Goal: Task Accomplishment & Management: Use online tool/utility

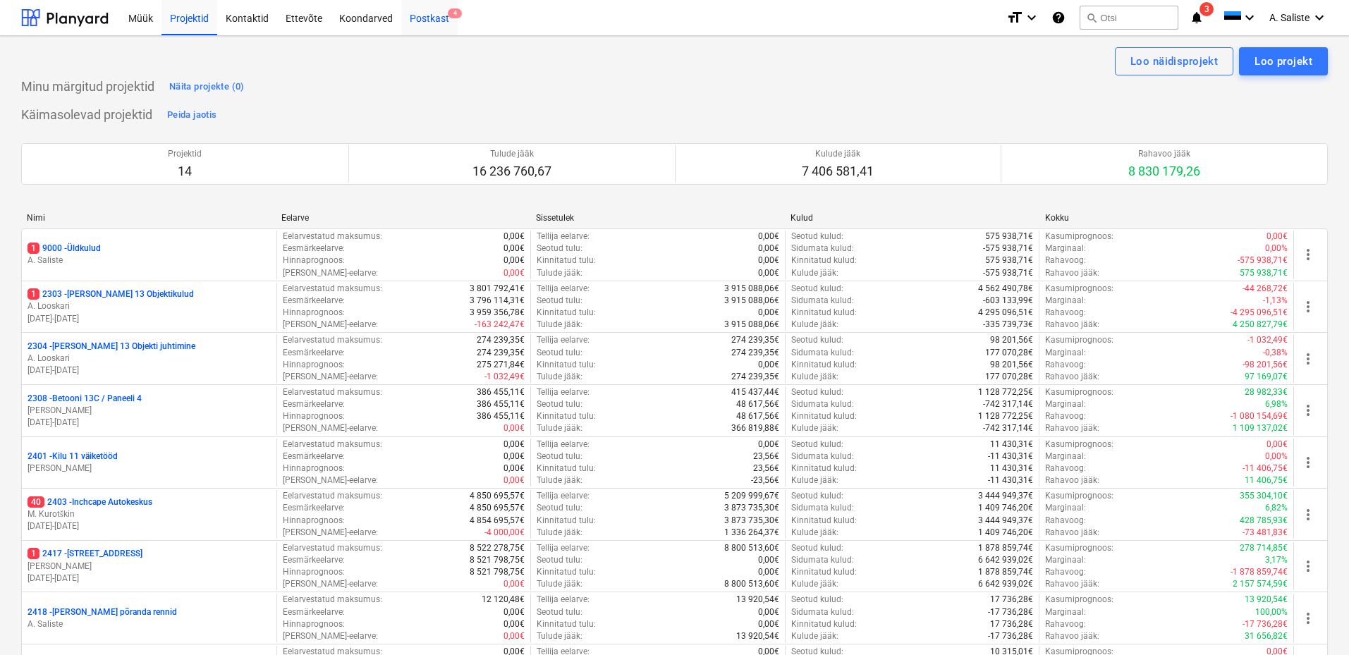
drag, startPoint x: 432, startPoint y: 16, endPoint x: 439, endPoint y: 31, distance: 17.0
click at [432, 16] on div "Postkast 4" at bounding box center [429, 17] width 56 height 36
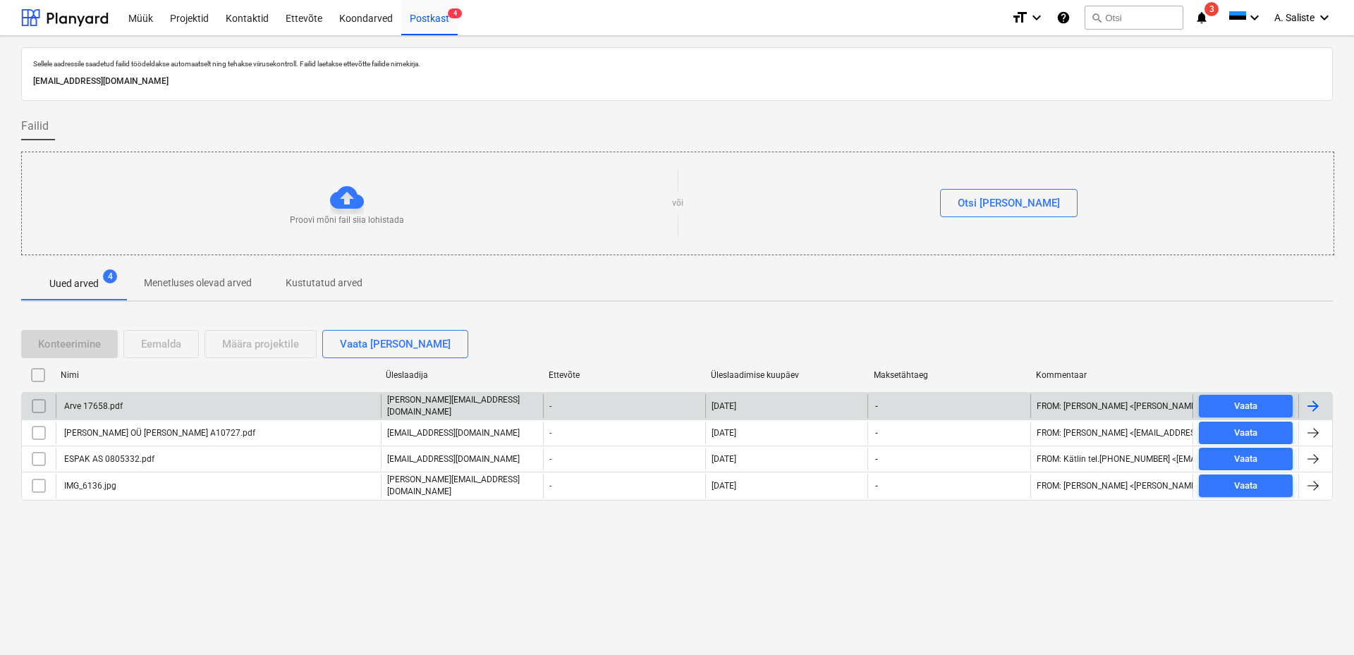
click at [159, 413] on div "Arve 17658.pdf" at bounding box center [218, 406] width 325 height 24
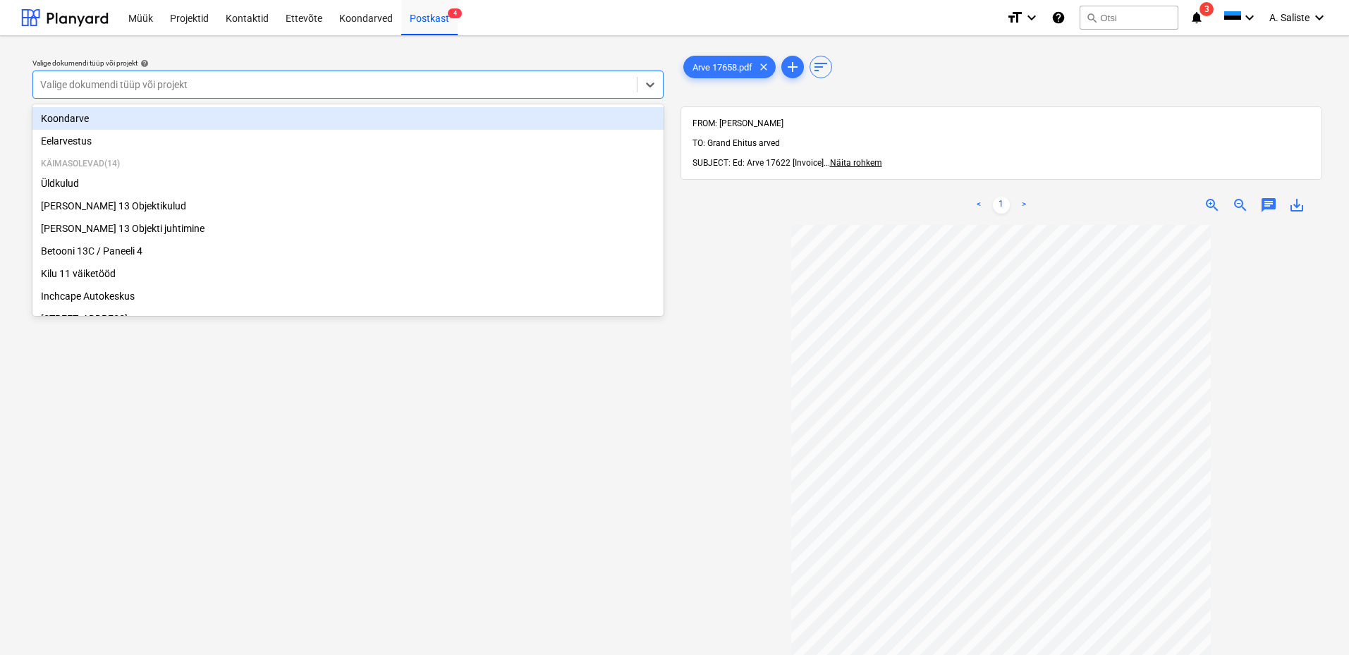
click at [519, 86] on div at bounding box center [335, 85] width 590 height 14
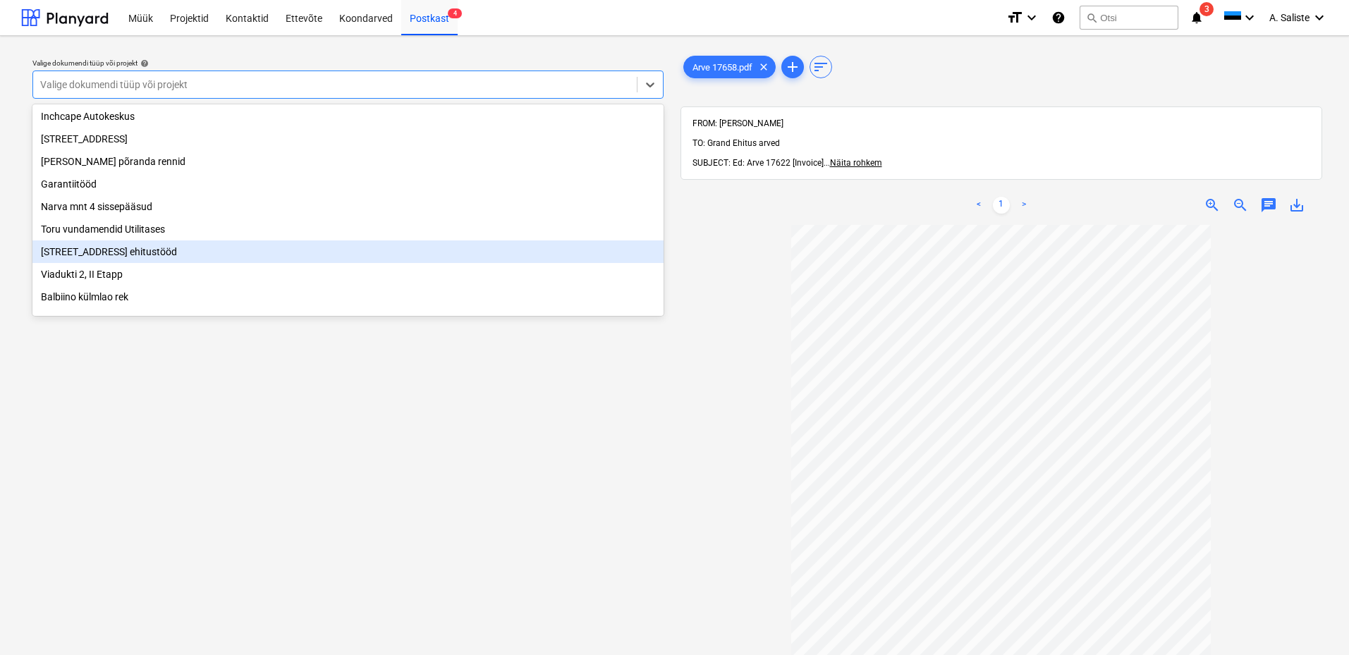
scroll to position [264, 0]
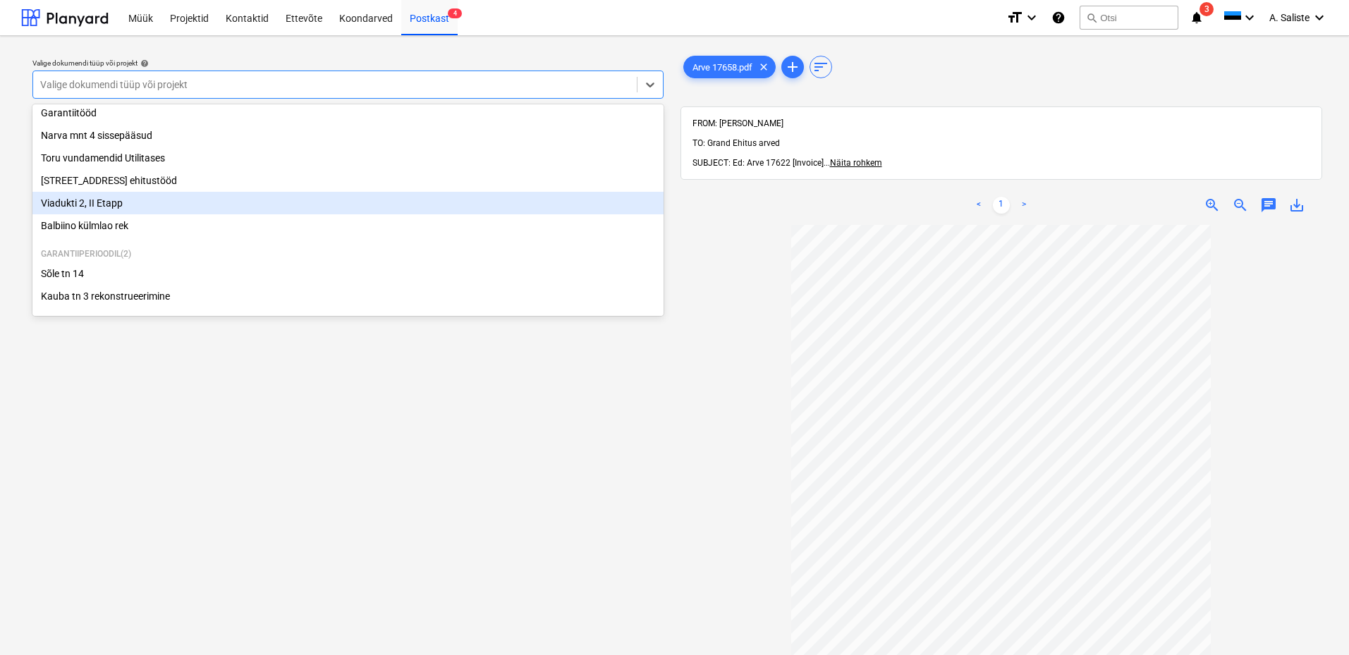
click at [118, 204] on div "Viadukti 2, II Etapp" at bounding box center [347, 203] width 631 height 23
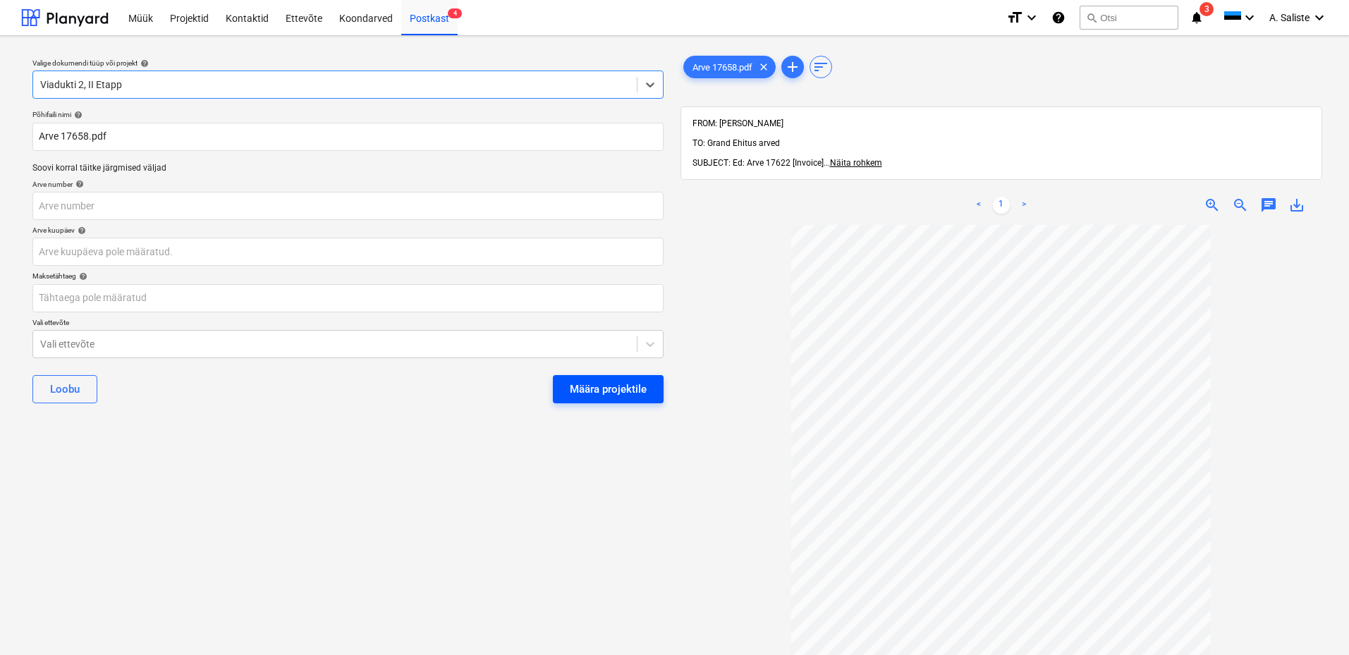
click at [611, 384] on div "Määra projektile" at bounding box center [608, 389] width 77 height 18
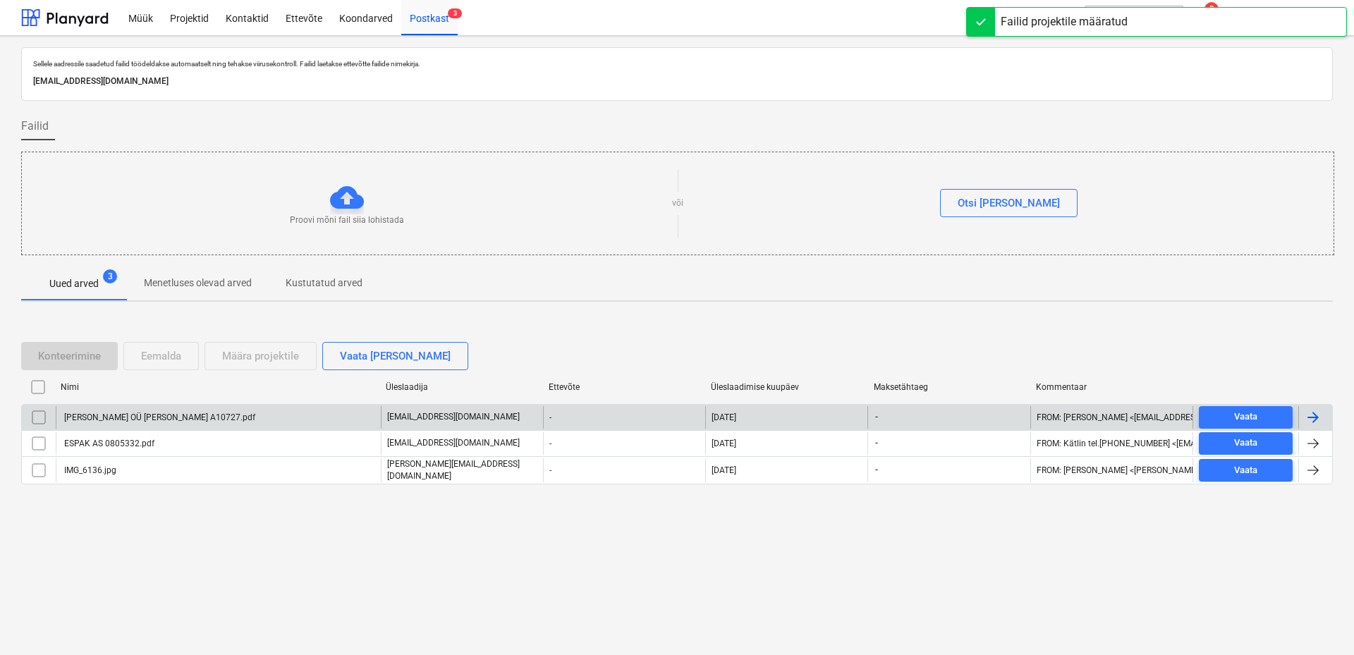
click at [140, 422] on div "[PERSON_NAME] OÜ [PERSON_NAME] A10727.pdf" at bounding box center [158, 418] width 193 height 10
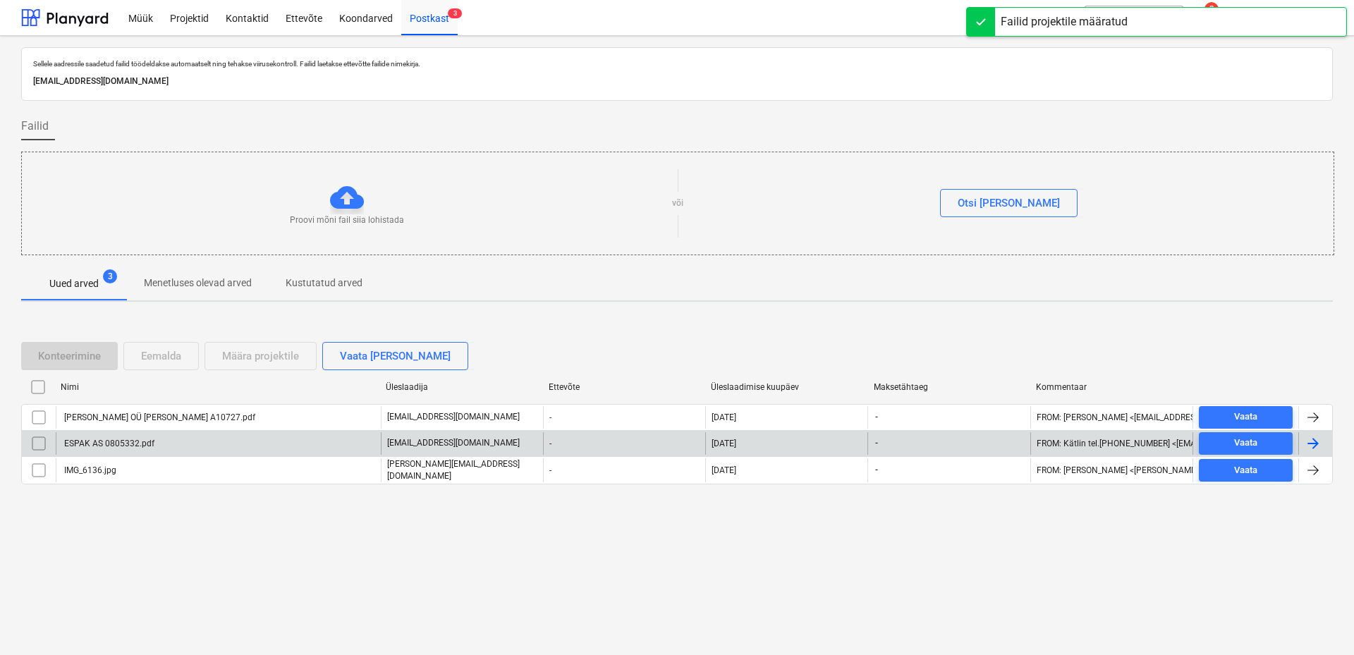
click at [133, 449] on div "ESPAK AS 0805332.pdf" at bounding box center [218, 443] width 325 height 23
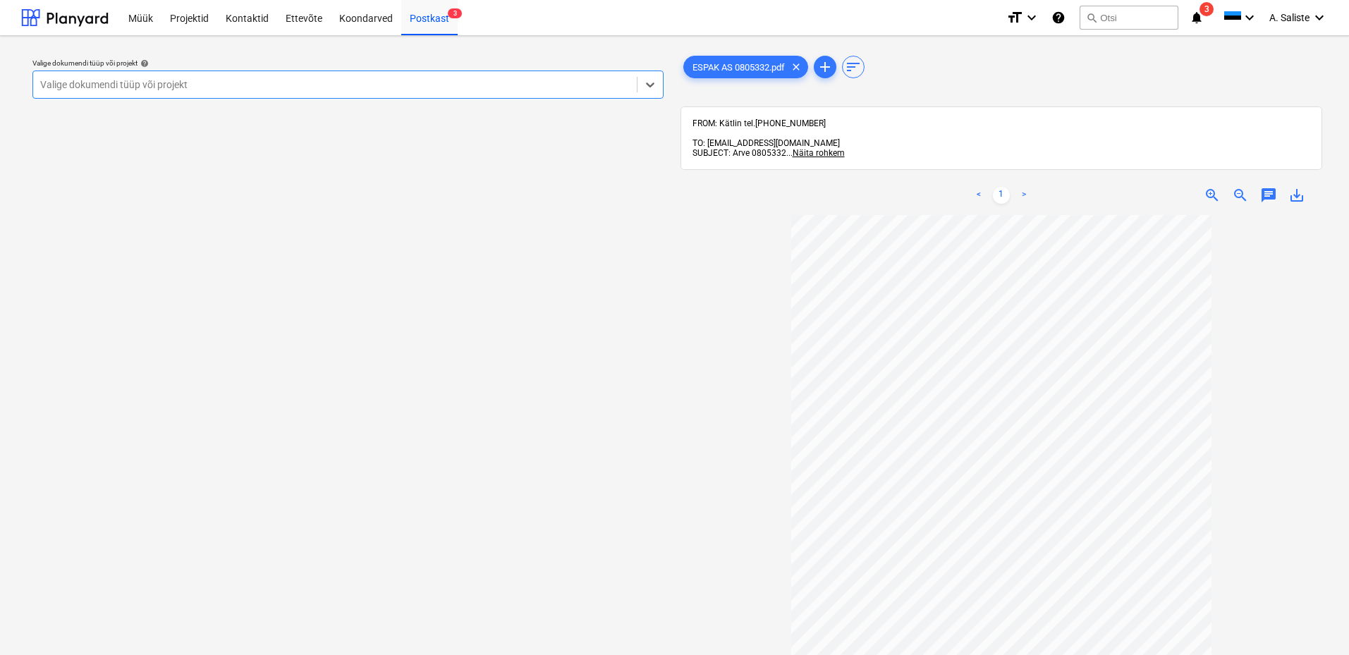
click at [493, 81] on div at bounding box center [335, 85] width 590 height 14
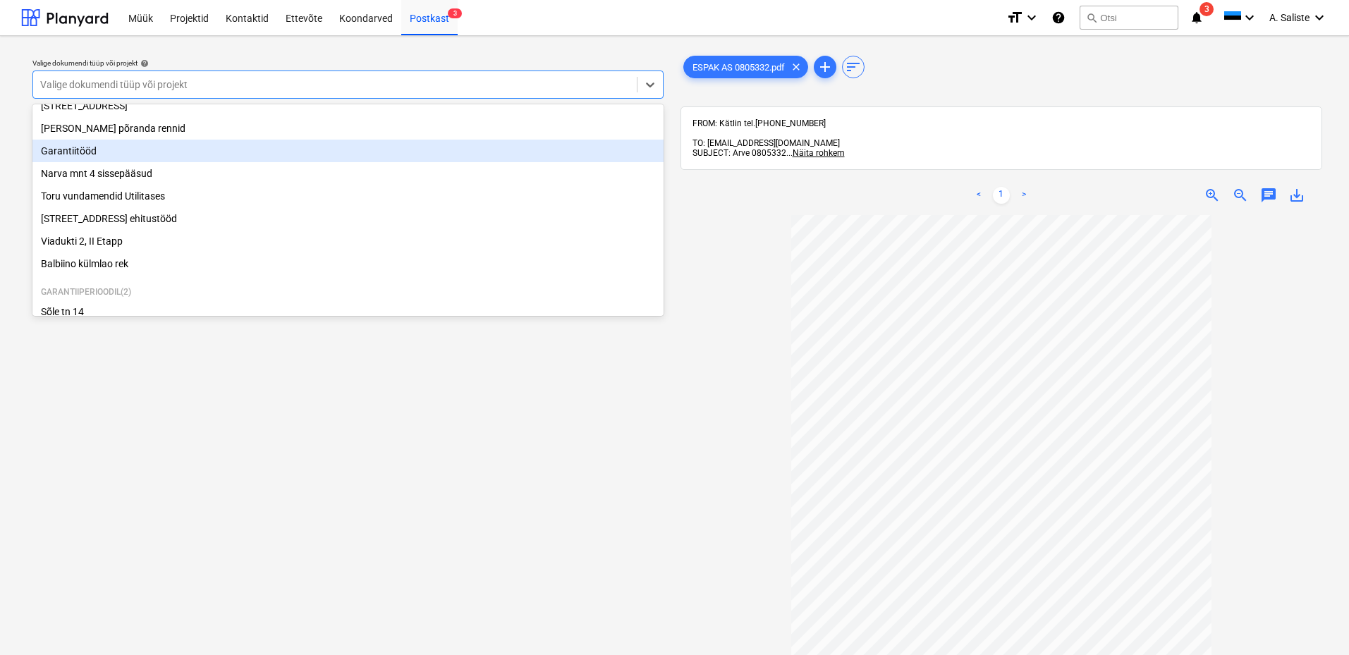
scroll to position [193, 0]
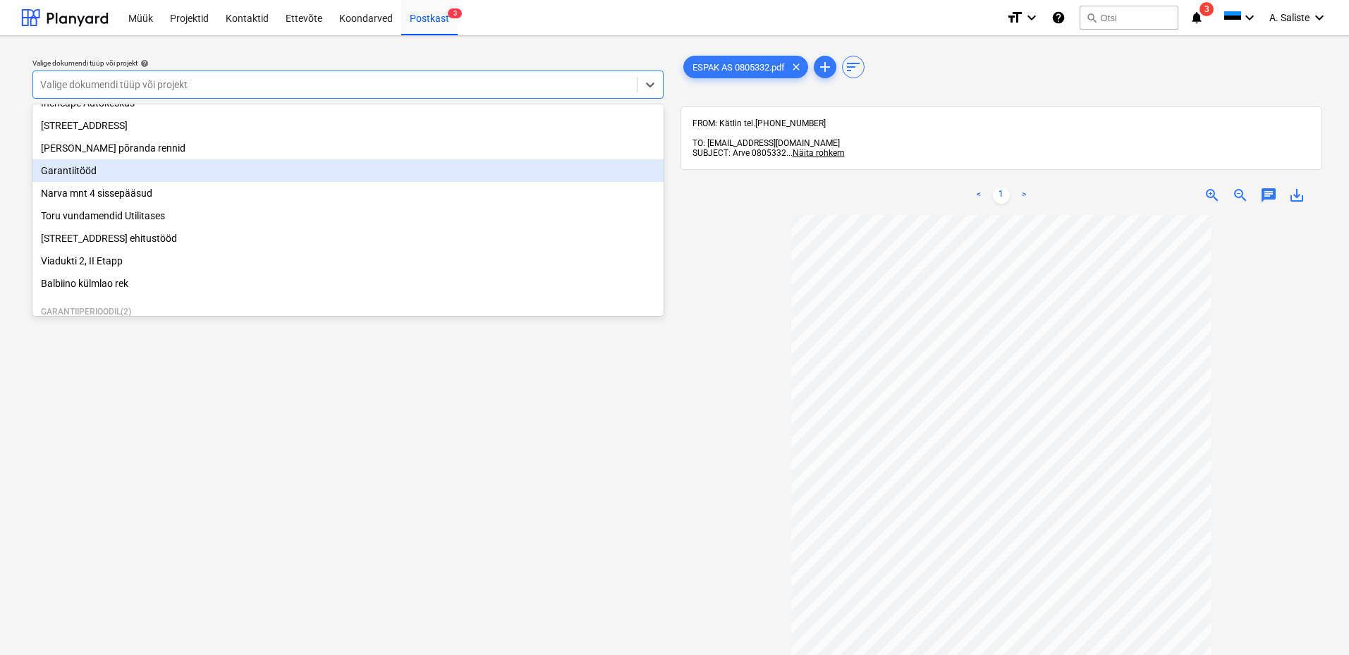
click at [110, 180] on div "Garantiitööd" at bounding box center [347, 170] width 631 height 23
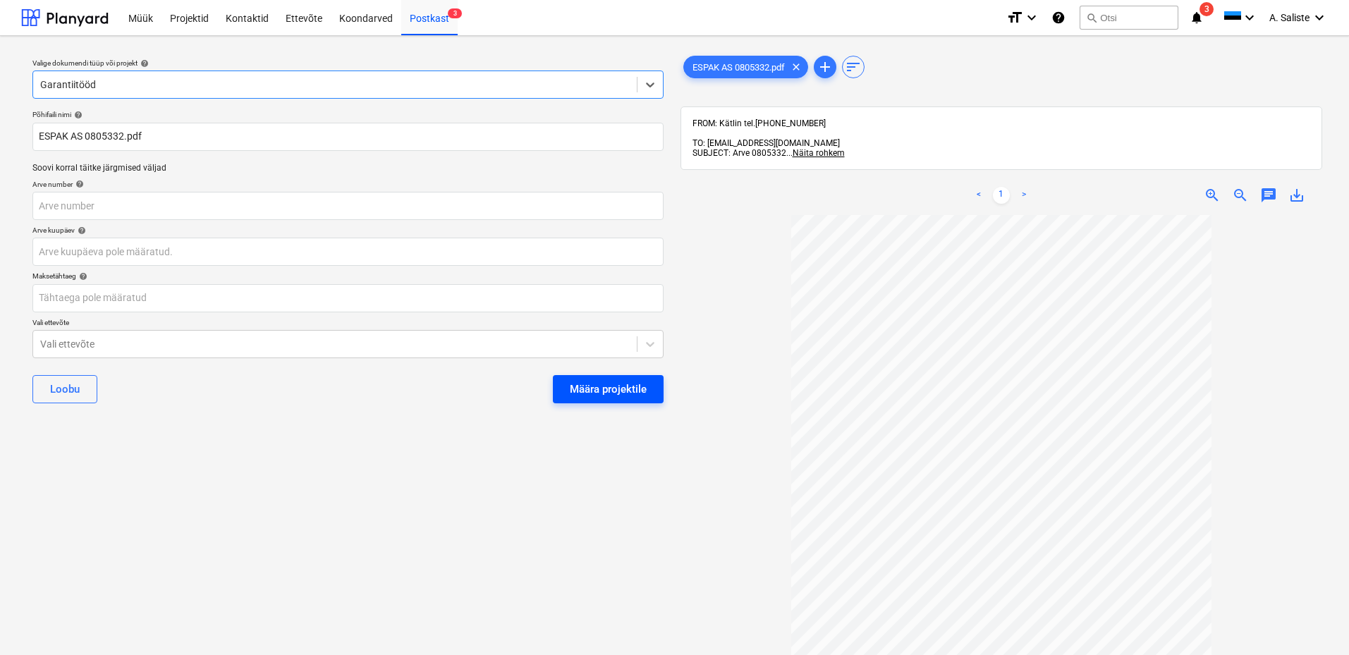
click at [570, 393] on div "Määra projektile" at bounding box center [608, 389] width 77 height 18
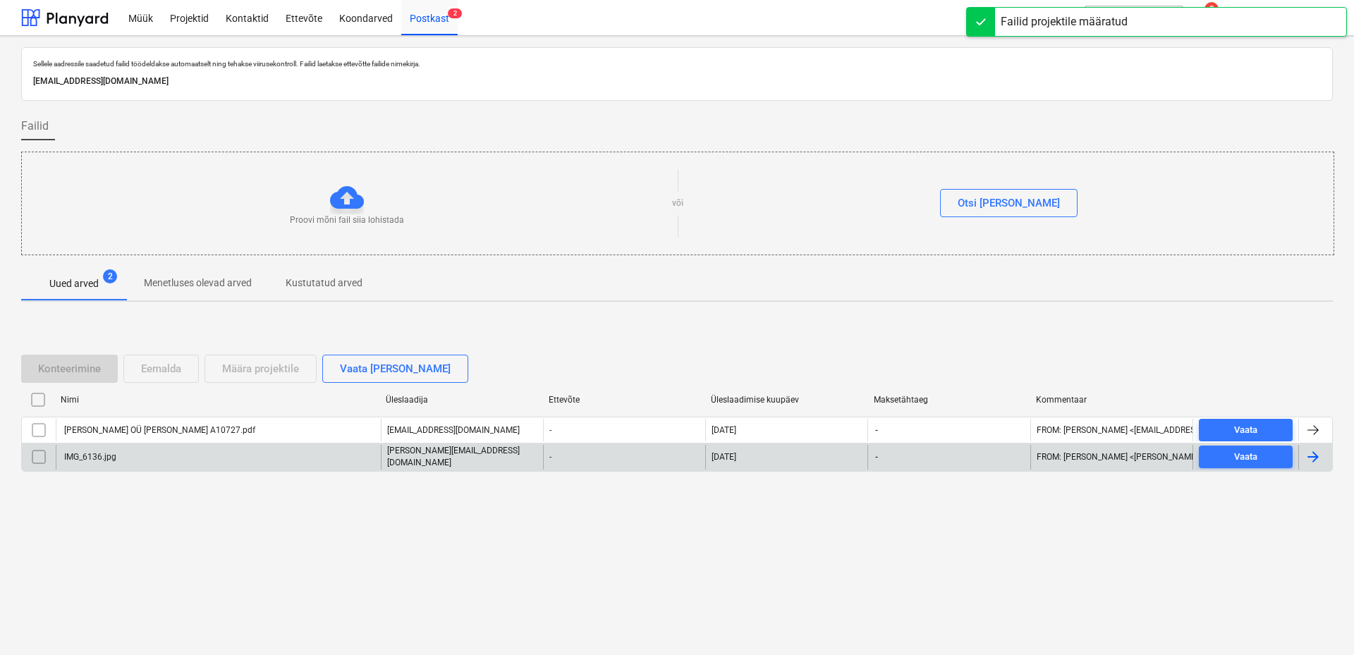
click at [140, 456] on div "IMG_6136.jpg" at bounding box center [218, 457] width 325 height 24
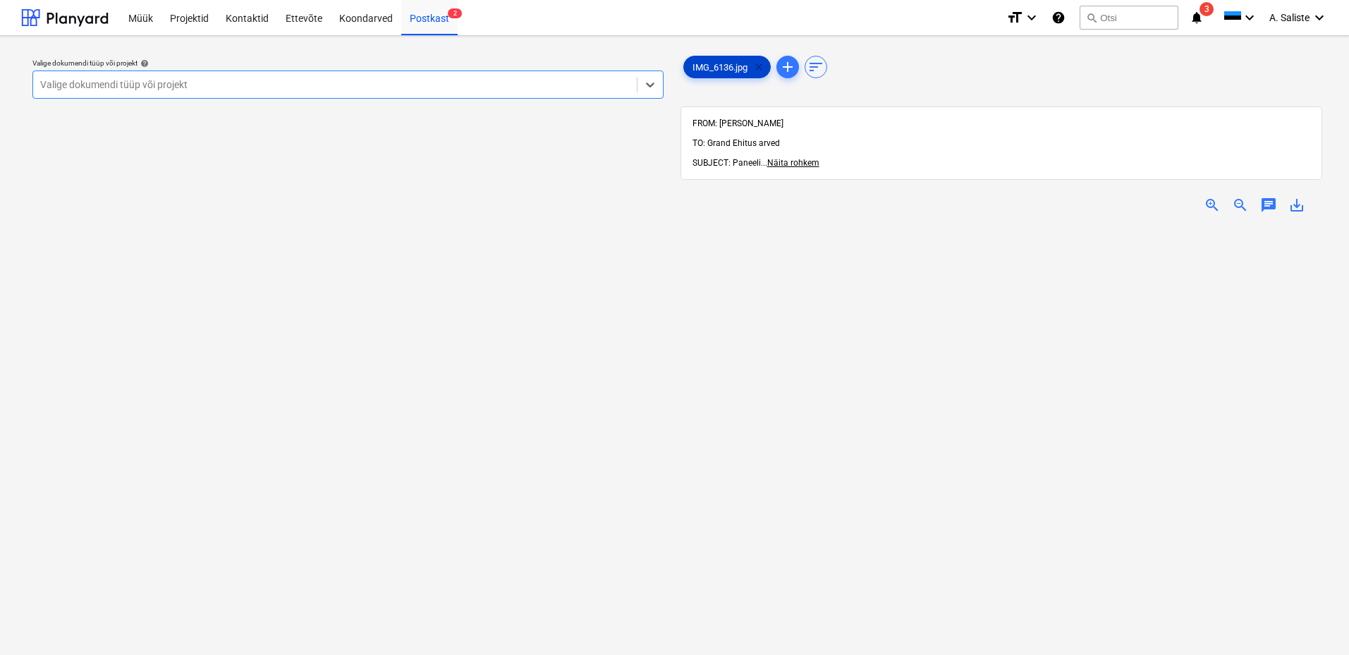
click at [761, 68] on span "clear" at bounding box center [758, 67] width 17 height 17
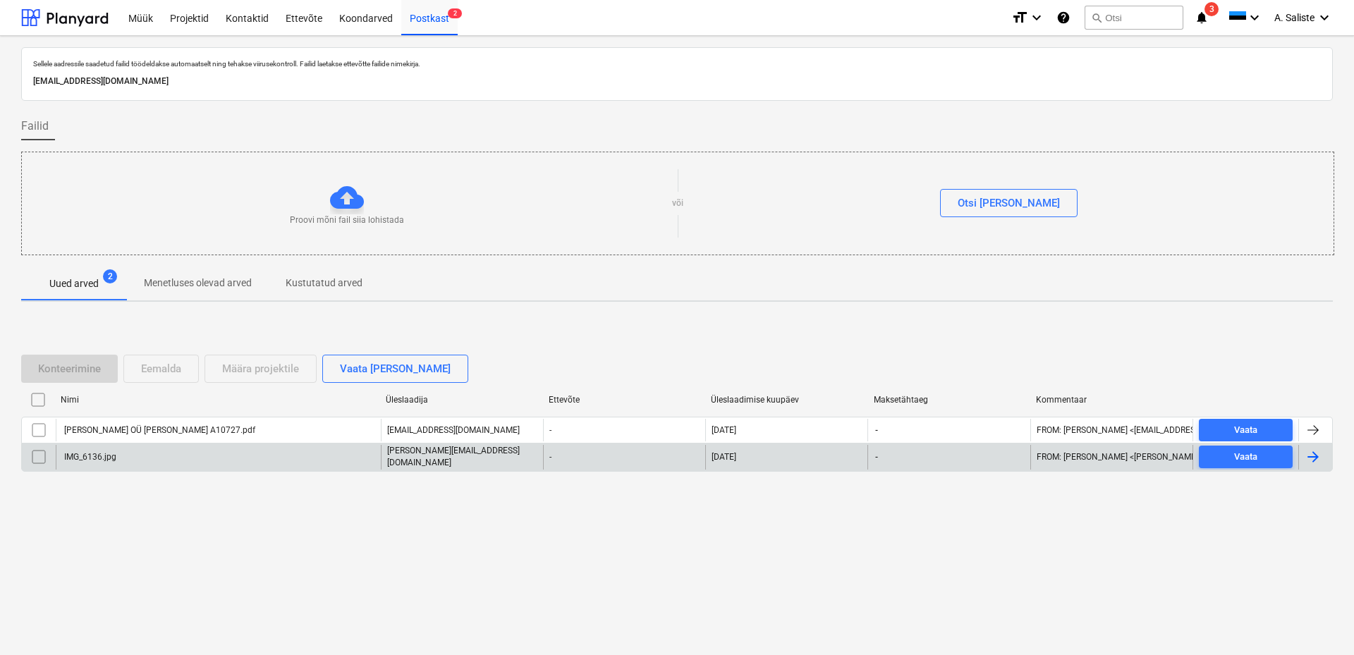
click at [37, 462] on input "checkbox" at bounding box center [39, 457] width 23 height 23
click at [170, 371] on div "Eemalda" at bounding box center [161, 369] width 40 height 18
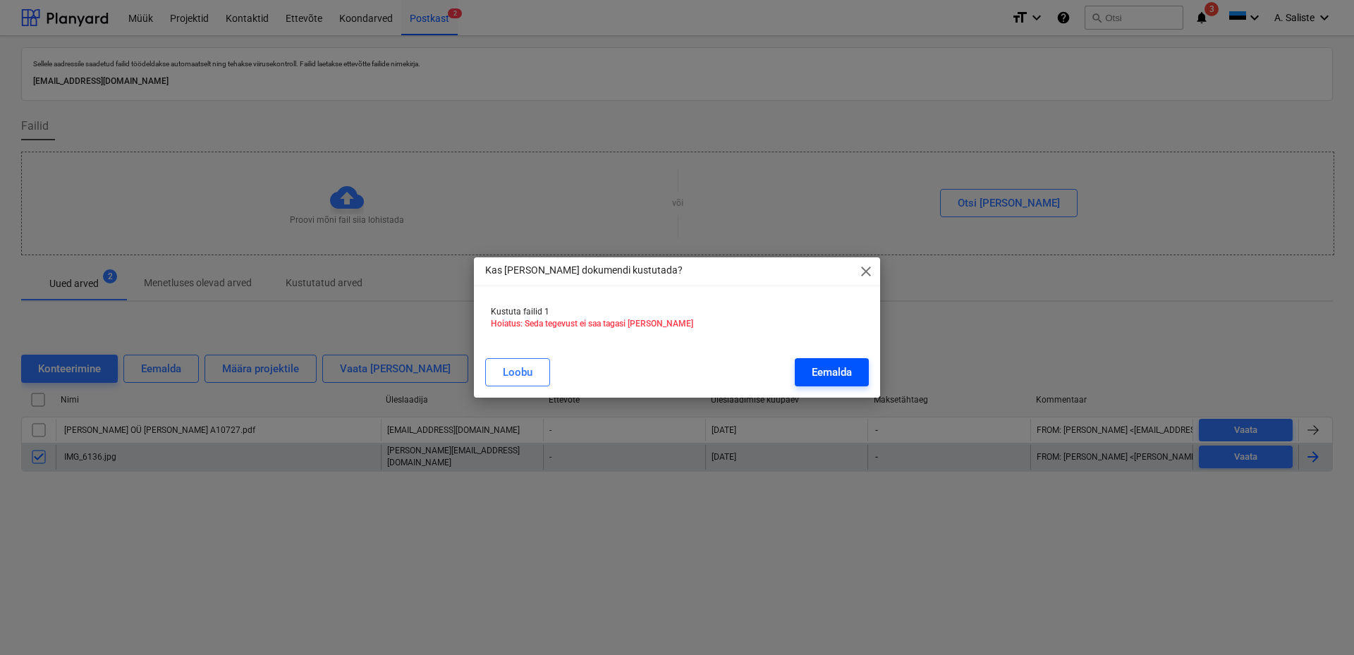
click at [848, 375] on div "Eemalda" at bounding box center [832, 372] width 40 height 18
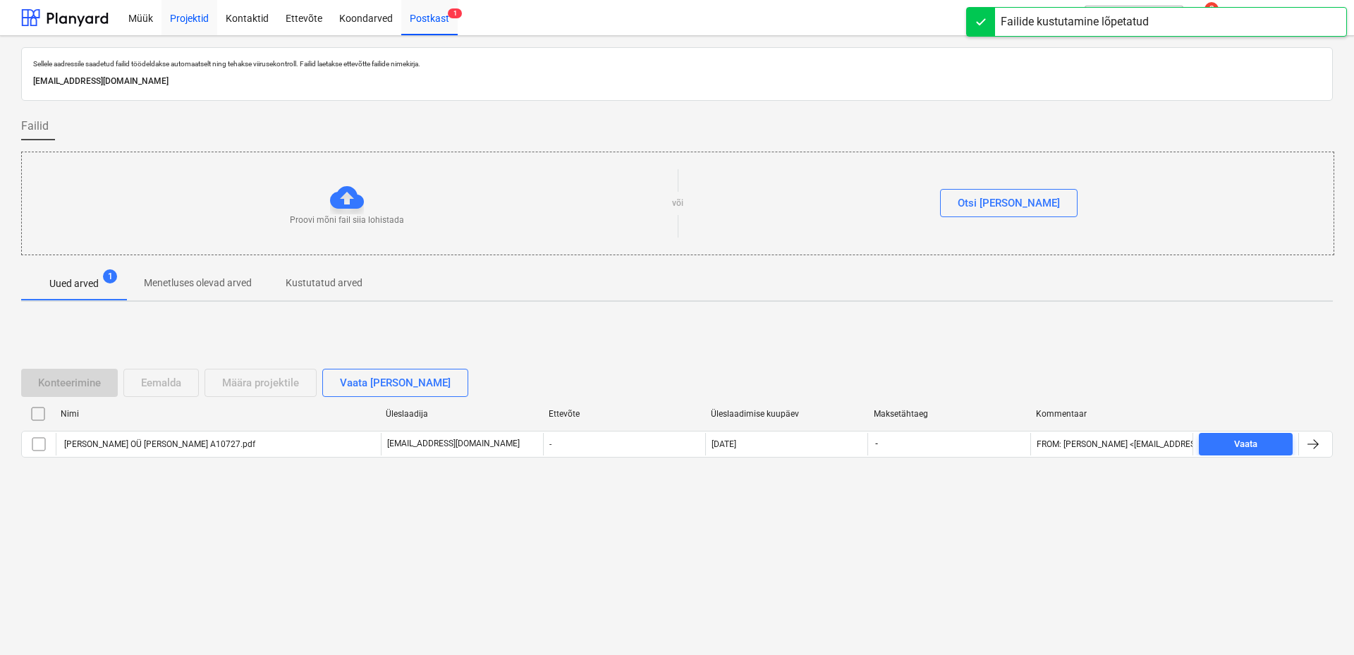
click at [193, 16] on div "Projektid" at bounding box center [190, 17] width 56 height 36
